Goal: Use online tool/utility: Utilize a website feature to perform a specific function

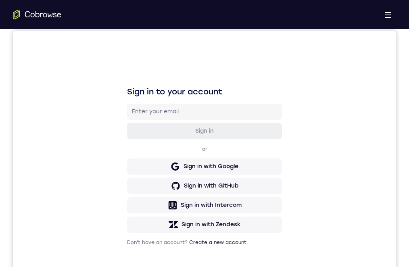
scroll to position [121, 0]
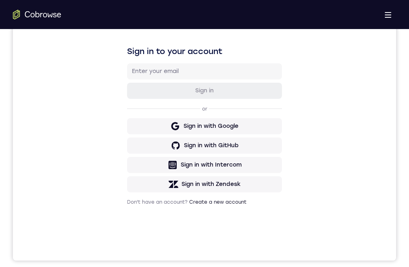
drag, startPoint x: 210, startPoint y: 547, endPoint x: 545, endPoint y: 514, distance: 336.5
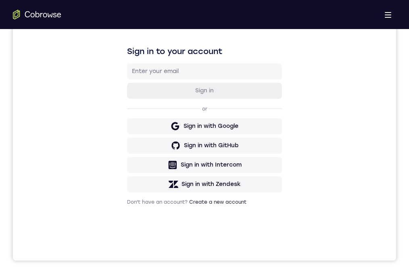
drag, startPoint x: 249, startPoint y: 537, endPoint x: 537, endPoint y: 552, distance: 288.5
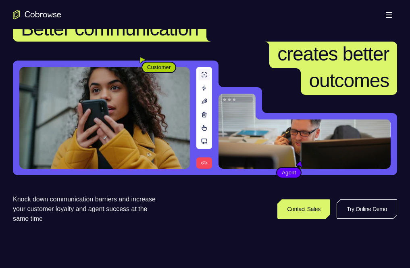
scroll to position [202, 0]
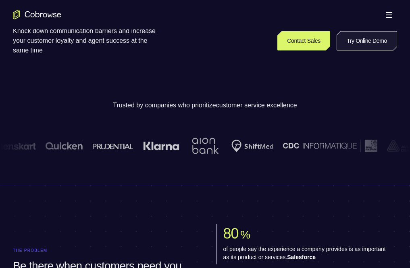
click at [337, 50] on link "Try Online Demo" at bounding box center [367, 40] width 61 height 19
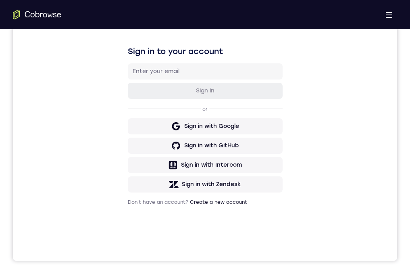
scroll to position [0, 0]
